Goal: Task Accomplishment & Management: Complete application form

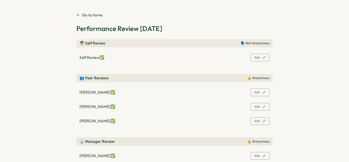
scroll to position [258, 0]
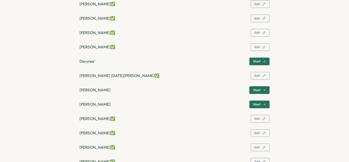
click at [252, 63] on button "Start" at bounding box center [259, 61] width 20 height 8
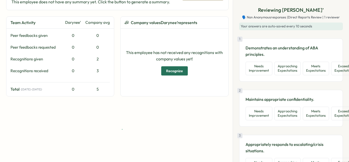
scroll to position [64, 0]
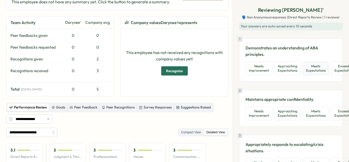
click at [322, 71] on button "Meets Expectations" at bounding box center [316, 69] width 26 height 14
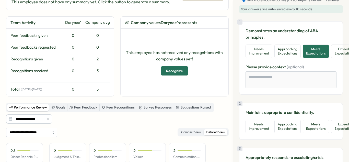
scroll to position [29, 0]
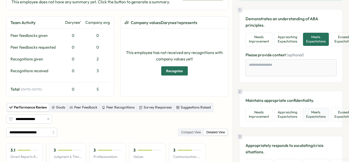
click at [319, 117] on button "Meets Expectations" at bounding box center [316, 115] width 26 height 14
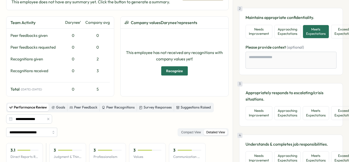
scroll to position [120, 0]
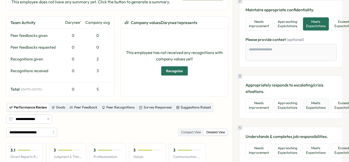
click at [319, 104] on button "Meets Expectations" at bounding box center [316, 105] width 26 height 14
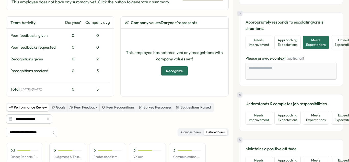
scroll to position [209, 0]
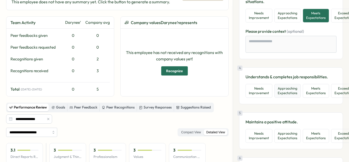
click at [297, 96] on button "Approaching Expectations" at bounding box center [287, 91] width 26 height 14
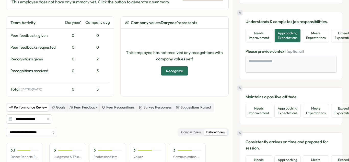
scroll to position [318, 0]
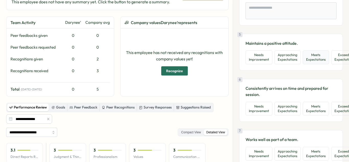
click at [304, 61] on button "Meets Expectations" at bounding box center [316, 57] width 26 height 14
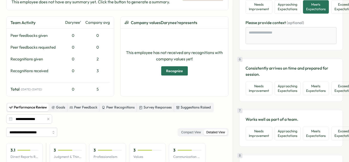
scroll to position [378, 0]
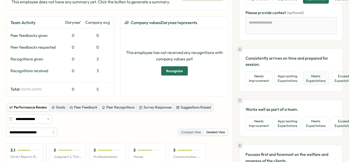
click at [311, 82] on button "Meets Expectations" at bounding box center [316, 79] width 26 height 14
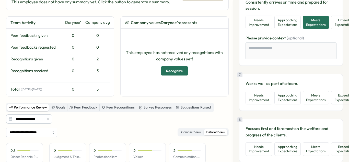
scroll to position [437, 0]
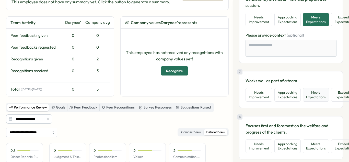
click at [315, 98] on button "Meets Expectations" at bounding box center [316, 95] width 26 height 14
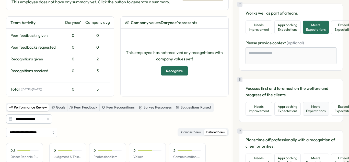
scroll to position [511, 0]
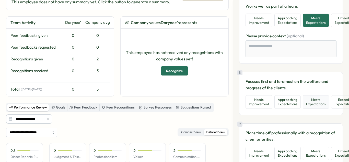
click at [318, 102] on button "Meets Expectations" at bounding box center [316, 102] width 26 height 14
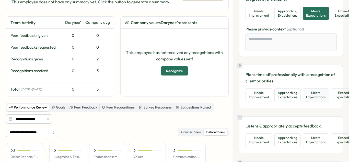
scroll to position [603, 0]
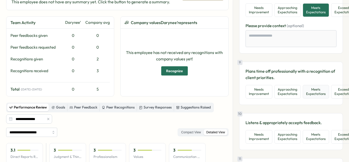
click at [321, 92] on button "Meets Expectations" at bounding box center [316, 92] width 26 height 14
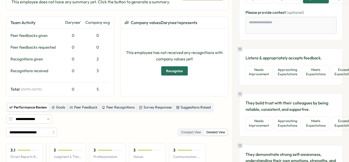
scroll to position [701, 0]
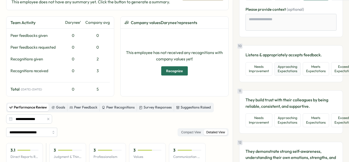
drag, startPoint x: 268, startPoint y: 72, endPoint x: 279, endPoint y: 71, distance: 11.0
click at [268, 71] on button "Needs Improvement" at bounding box center [258, 69] width 27 height 14
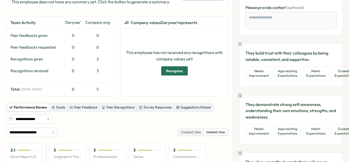
scroll to position [783, 0]
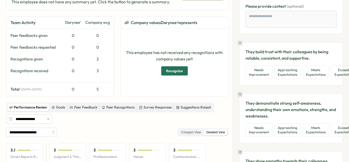
type textarea "*"
